Goal: Task Accomplishment & Management: Use online tool/utility

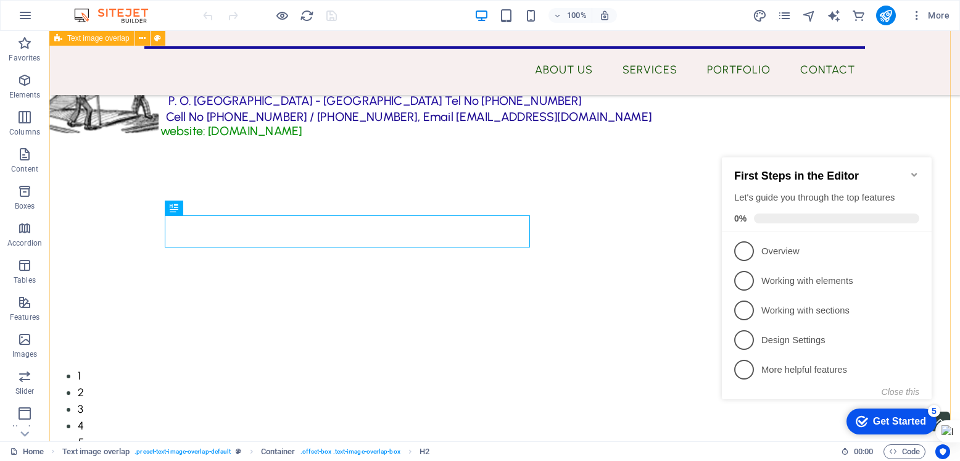
scroll to position [949, 0]
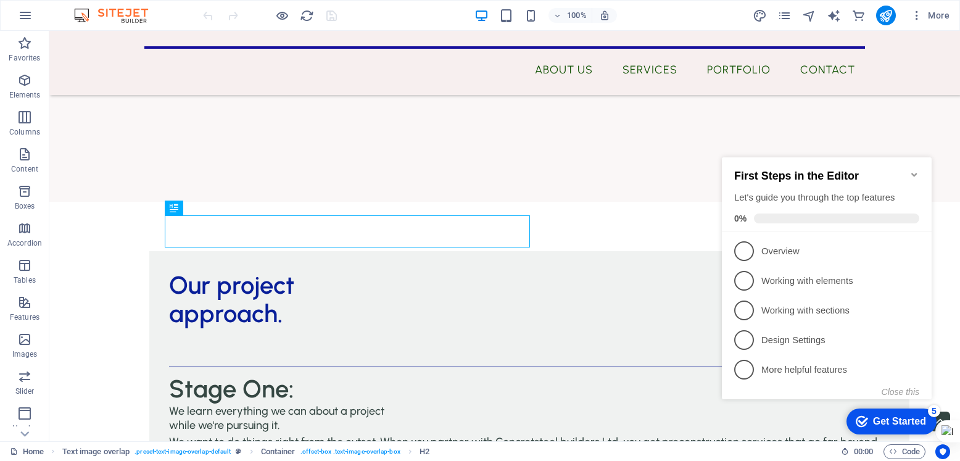
click at [914, 170] on icon "Minimize checklist" at bounding box center [914, 175] width 10 height 10
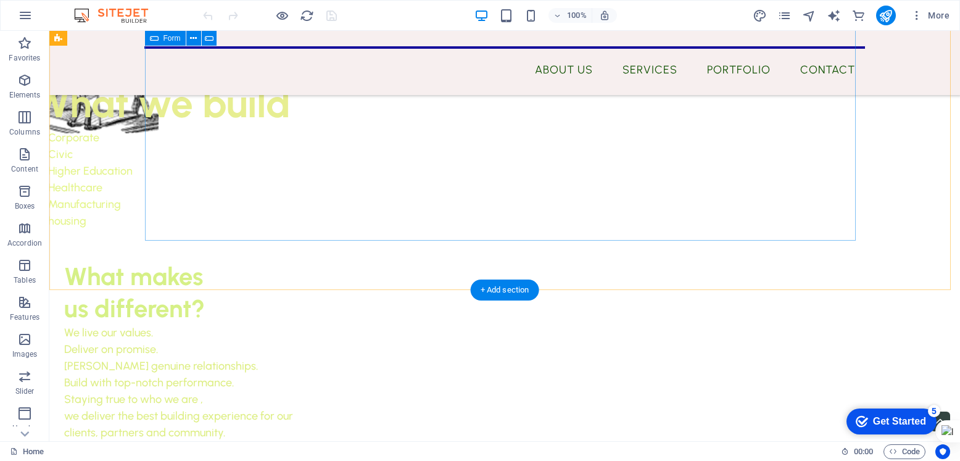
scroll to position [5245, 0]
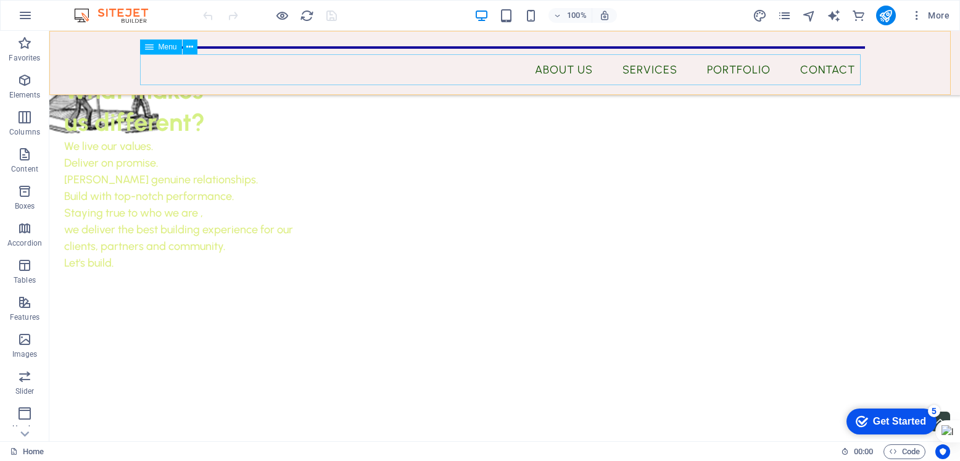
click at [567, 66] on nav "About Us Services Portfolio Contact" at bounding box center [504, 69] width 721 height 31
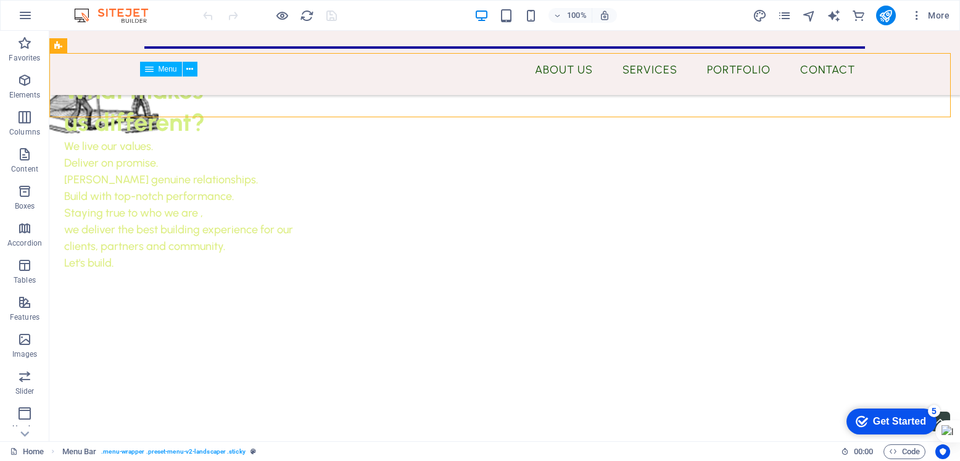
scroll to position [5223, 0]
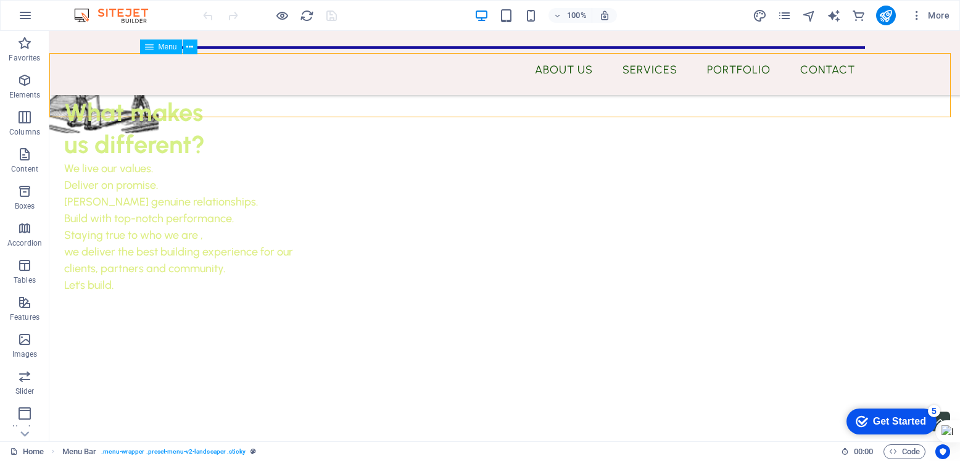
click at [565, 70] on nav "About Us Services Portfolio Contact" at bounding box center [504, 69] width 721 height 31
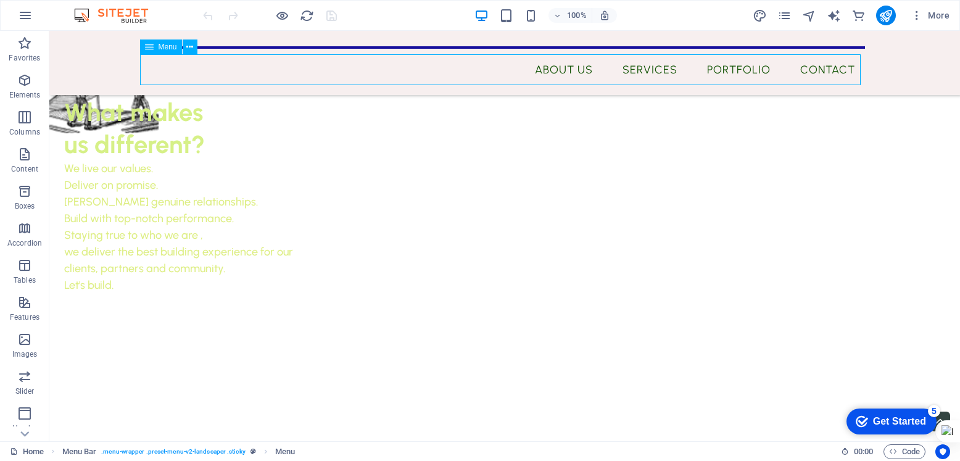
click at [565, 70] on nav "About Us Services Portfolio Contact" at bounding box center [504, 69] width 721 height 31
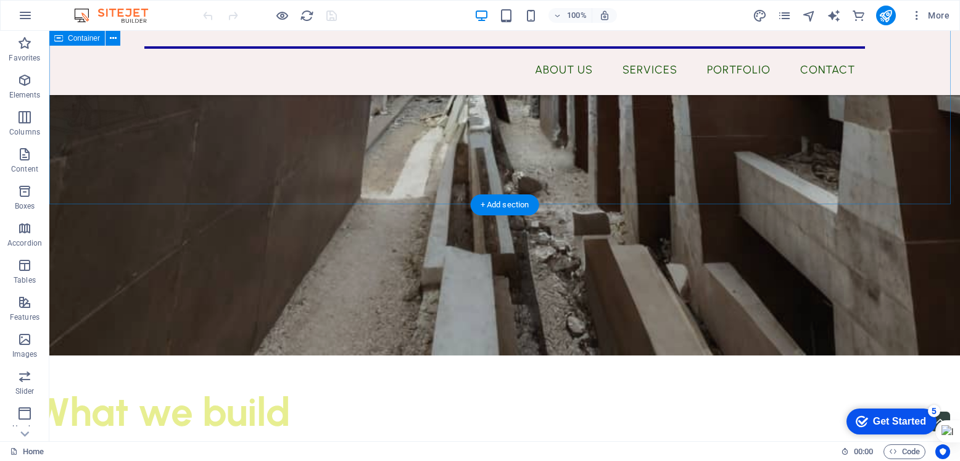
scroll to position [4688, 0]
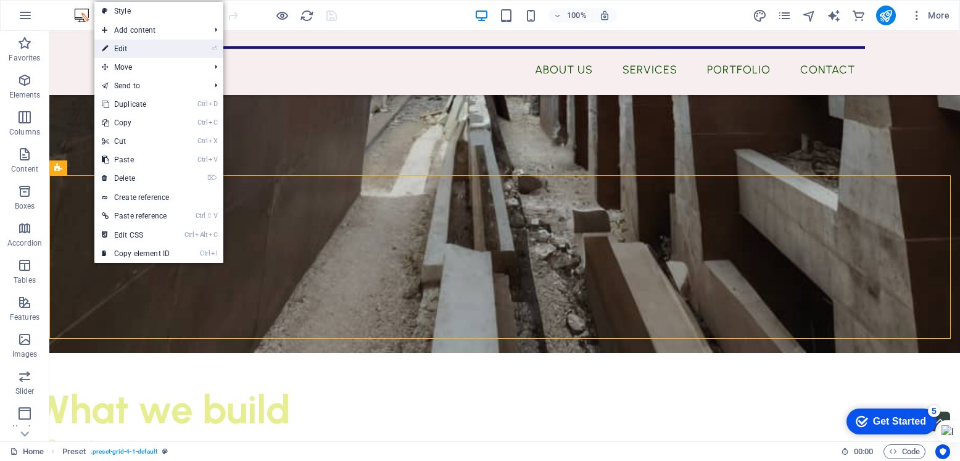
drag, startPoint x: 147, startPoint y: 49, endPoint x: 88, endPoint y: 244, distance: 203.3
click at [147, 49] on link "⏎ Edit" at bounding box center [135, 48] width 83 height 19
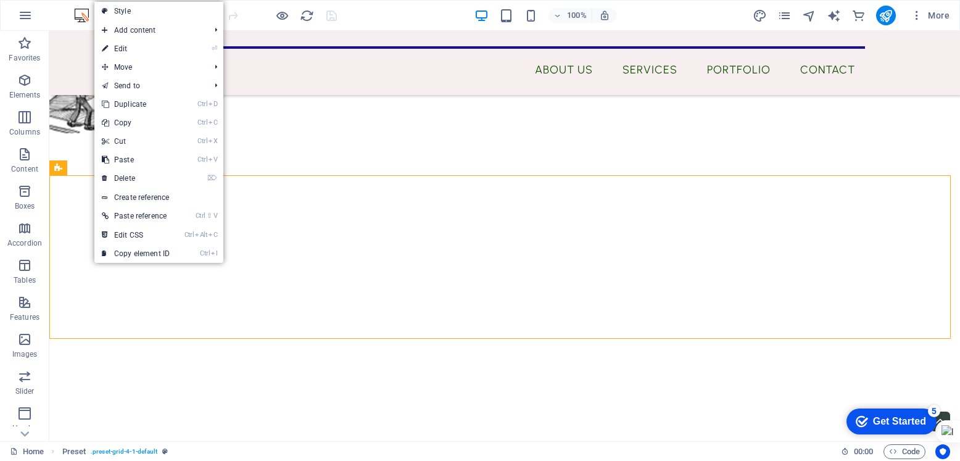
select select "px"
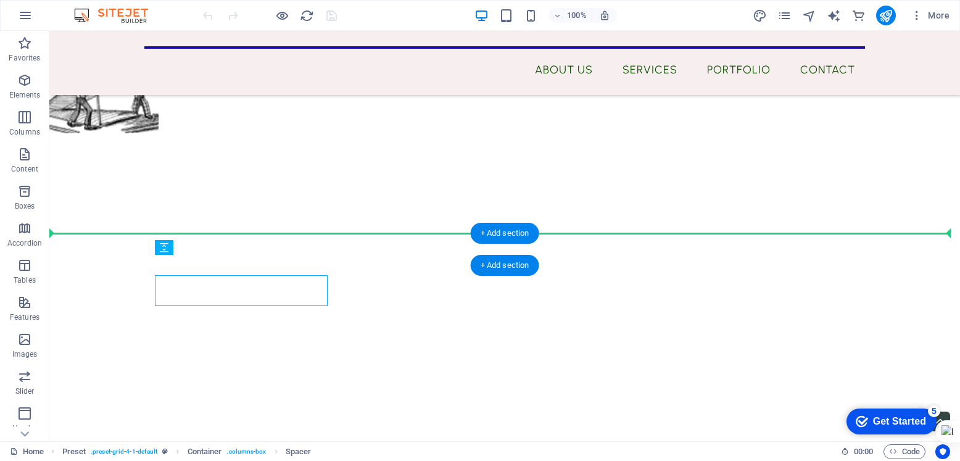
drag, startPoint x: 154, startPoint y: 173, endPoint x: 367, endPoint y: 147, distance: 214.9
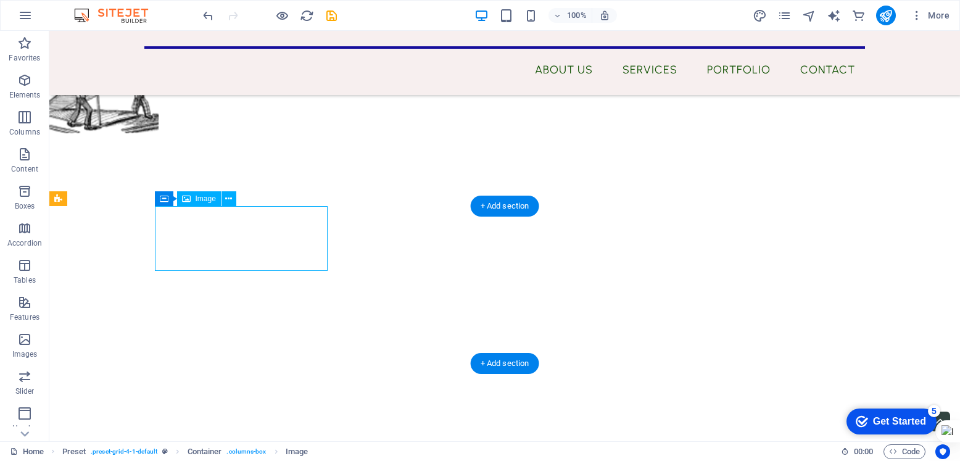
drag, startPoint x: 264, startPoint y: 267, endPoint x: 179, endPoint y: 257, distance: 85.7
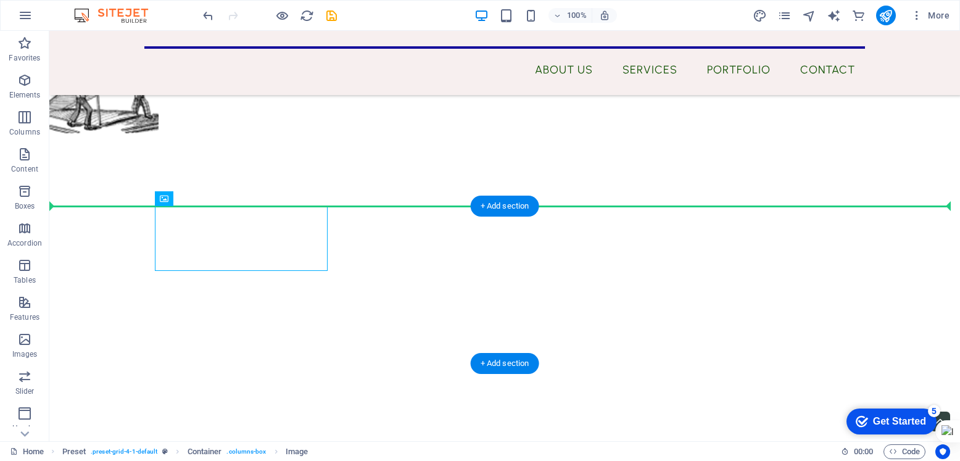
drag, startPoint x: 157, startPoint y: 271, endPoint x: 131, endPoint y: 260, distance: 28.0
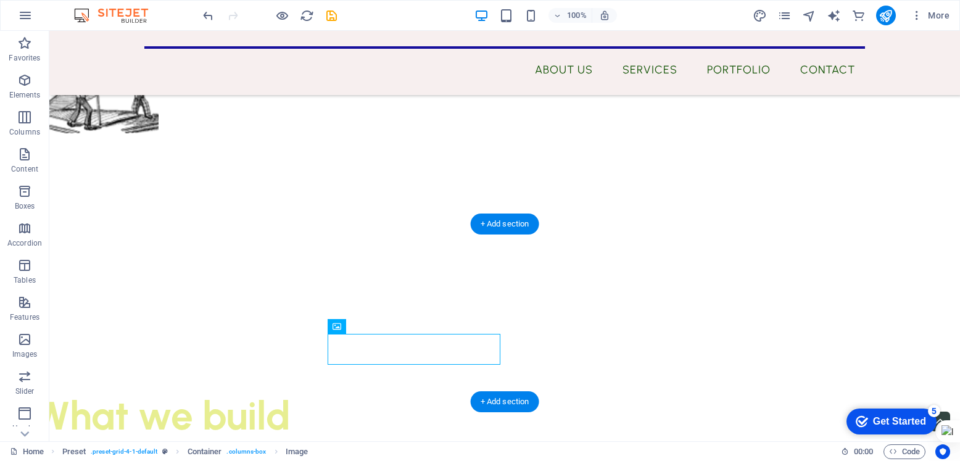
scroll to position [4751, 0]
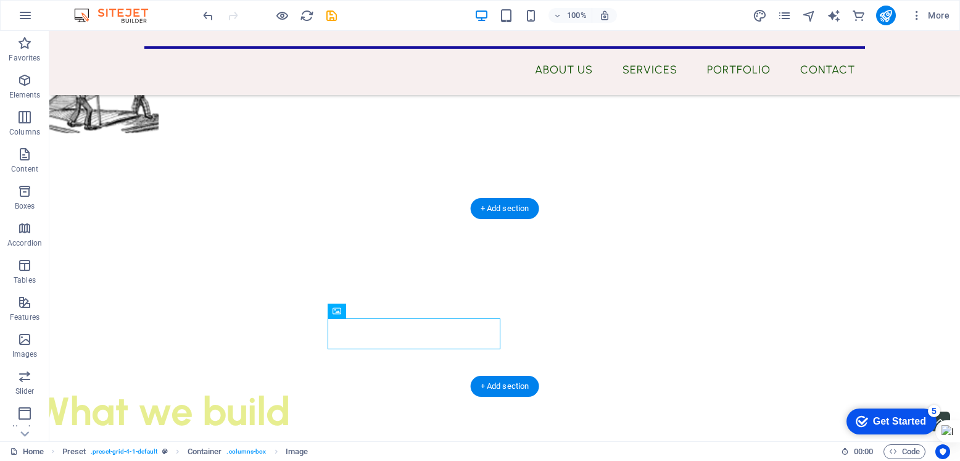
drag, startPoint x: 494, startPoint y: 410, endPoint x: 243, endPoint y: 264, distance: 289.7
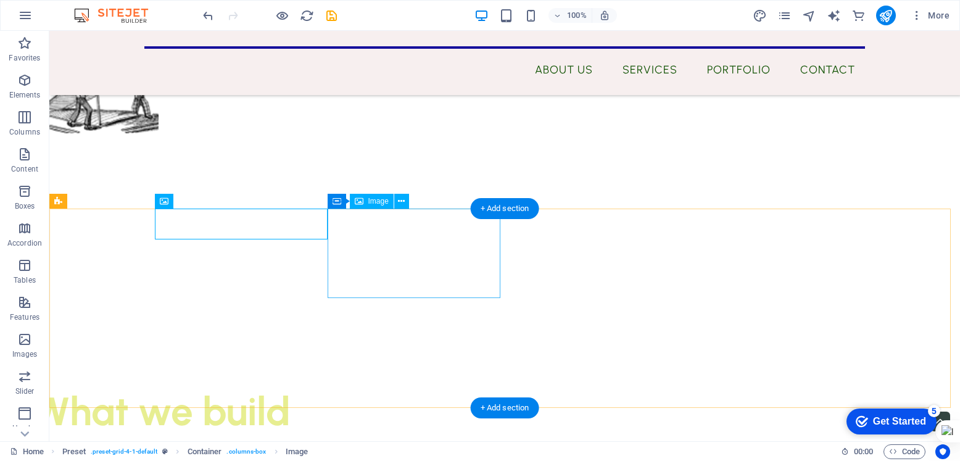
drag, startPoint x: 475, startPoint y: 289, endPoint x: 444, endPoint y: 265, distance: 39.6
drag, startPoint x: 157, startPoint y: 239, endPoint x: 149, endPoint y: 258, distance: 20.7
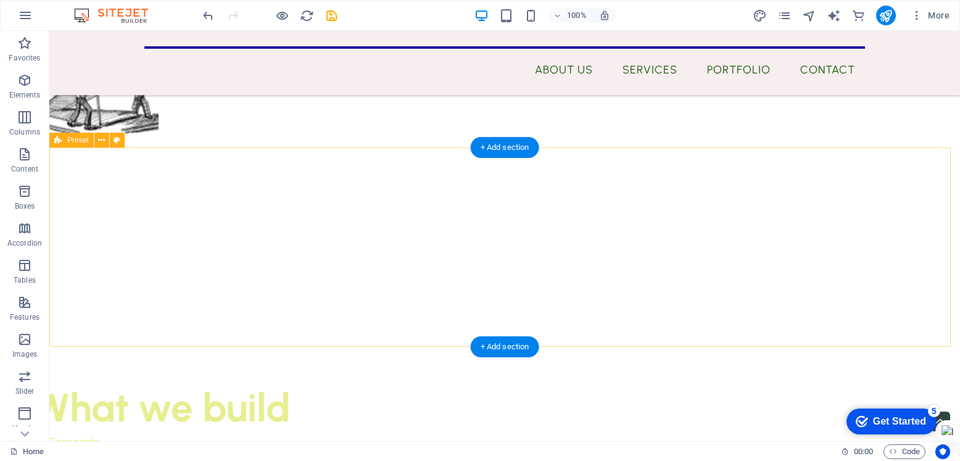
scroll to position [4812, 0]
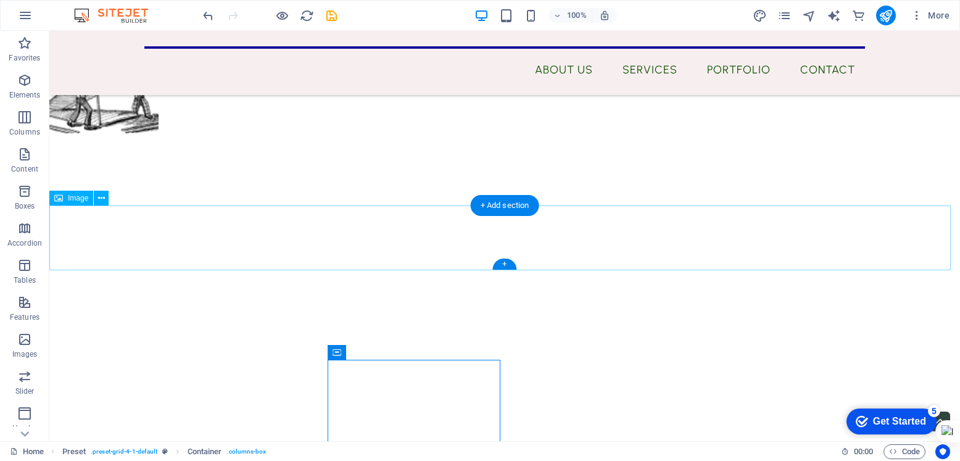
scroll to position [4751, 0]
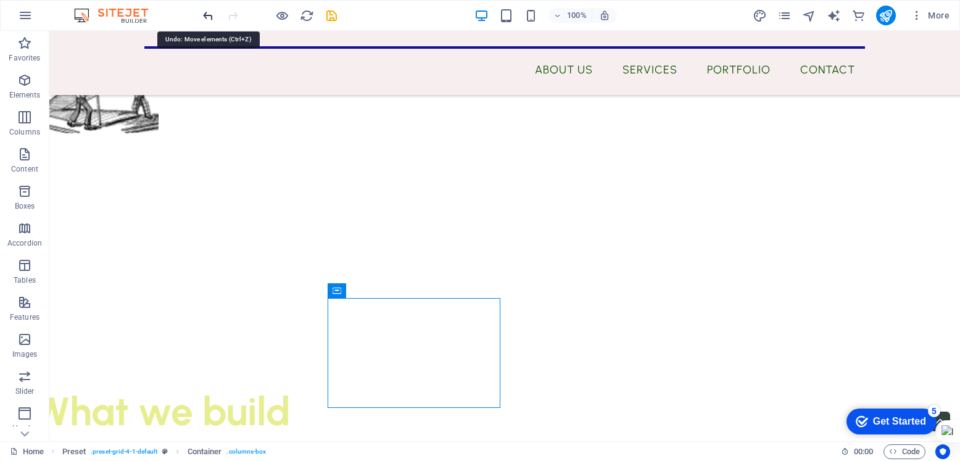
click at [209, 16] on icon "undo" at bounding box center [208, 16] width 14 height 14
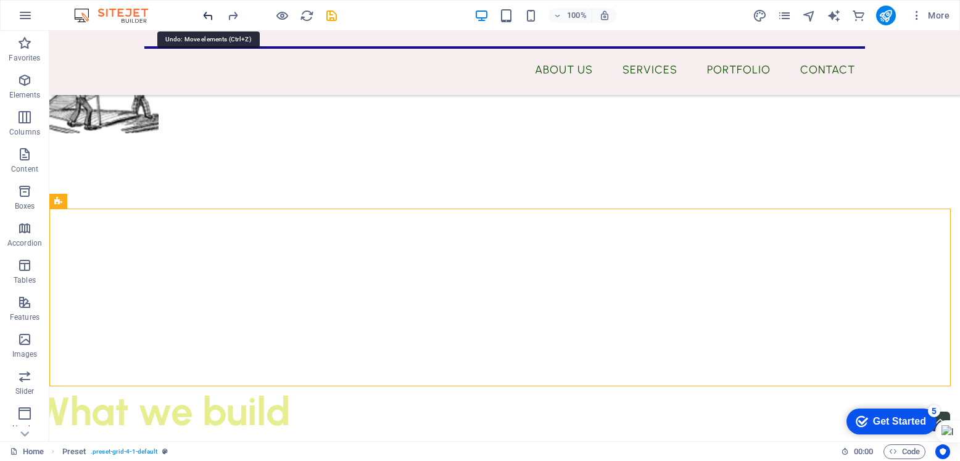
click at [209, 14] on icon "undo" at bounding box center [208, 16] width 14 height 14
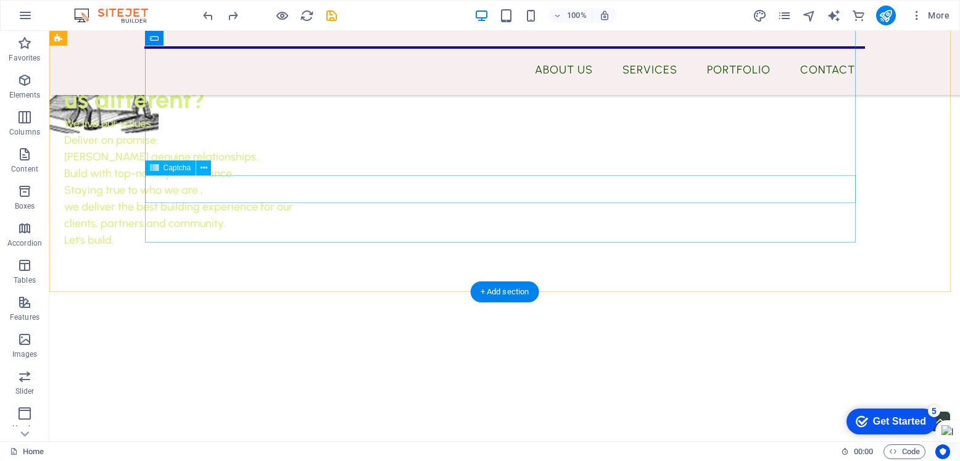
scroll to position [5269, 0]
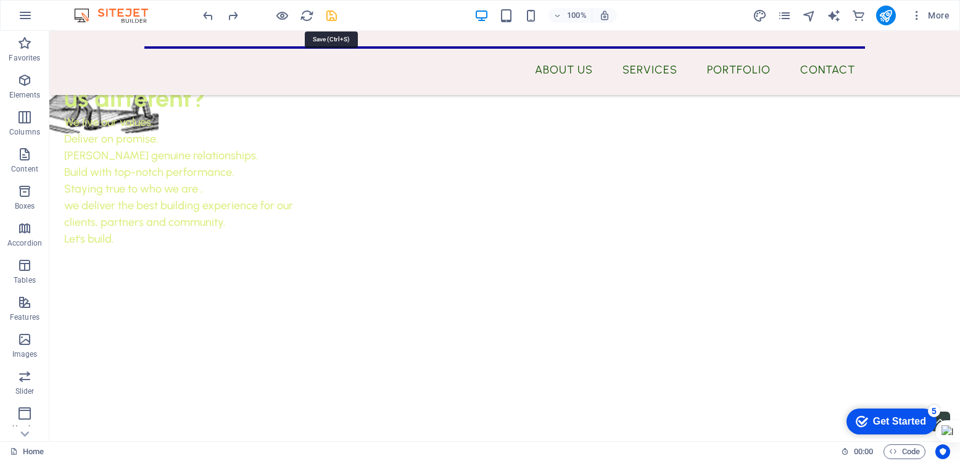
click at [331, 17] on icon "save" at bounding box center [331, 16] width 14 height 14
click at [882, 15] on icon "publish" at bounding box center [885, 16] width 14 height 14
